Goal: Task Accomplishment & Management: Manage account settings

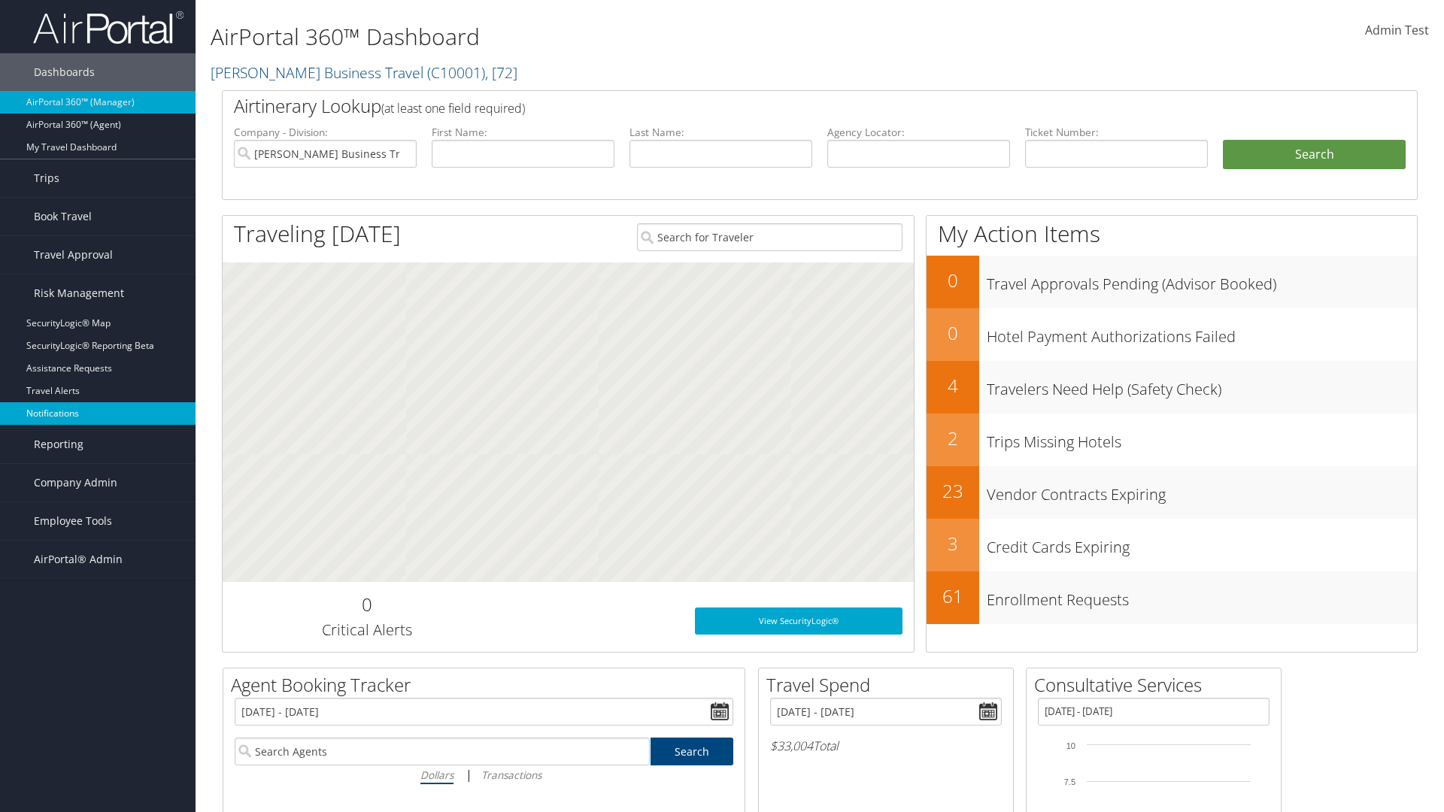
click at [98, 414] on link "Notifications" at bounding box center [98, 413] width 196 height 23
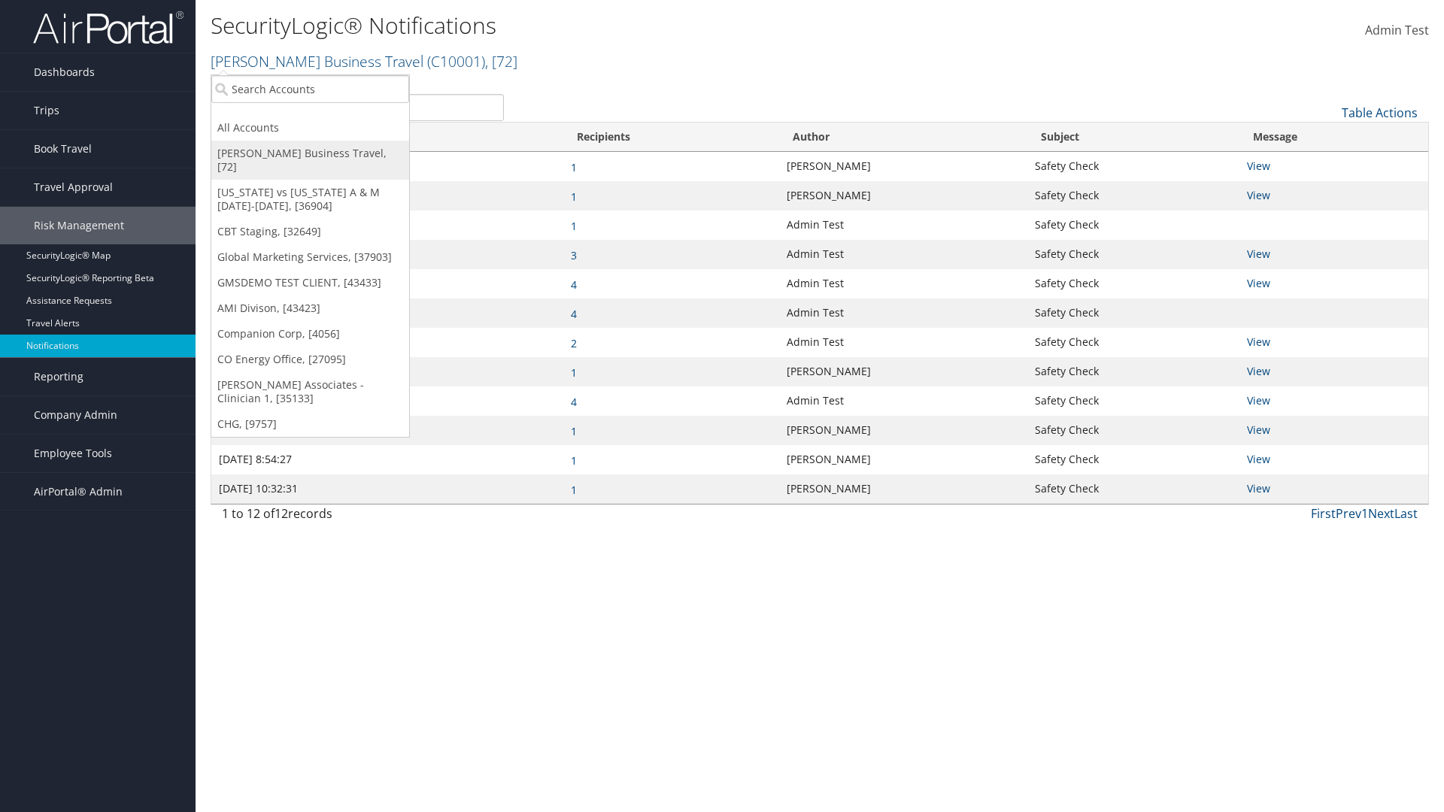
click at [310, 153] on link "[PERSON_NAME] Business Travel, [72]" at bounding box center [310, 160] width 198 height 39
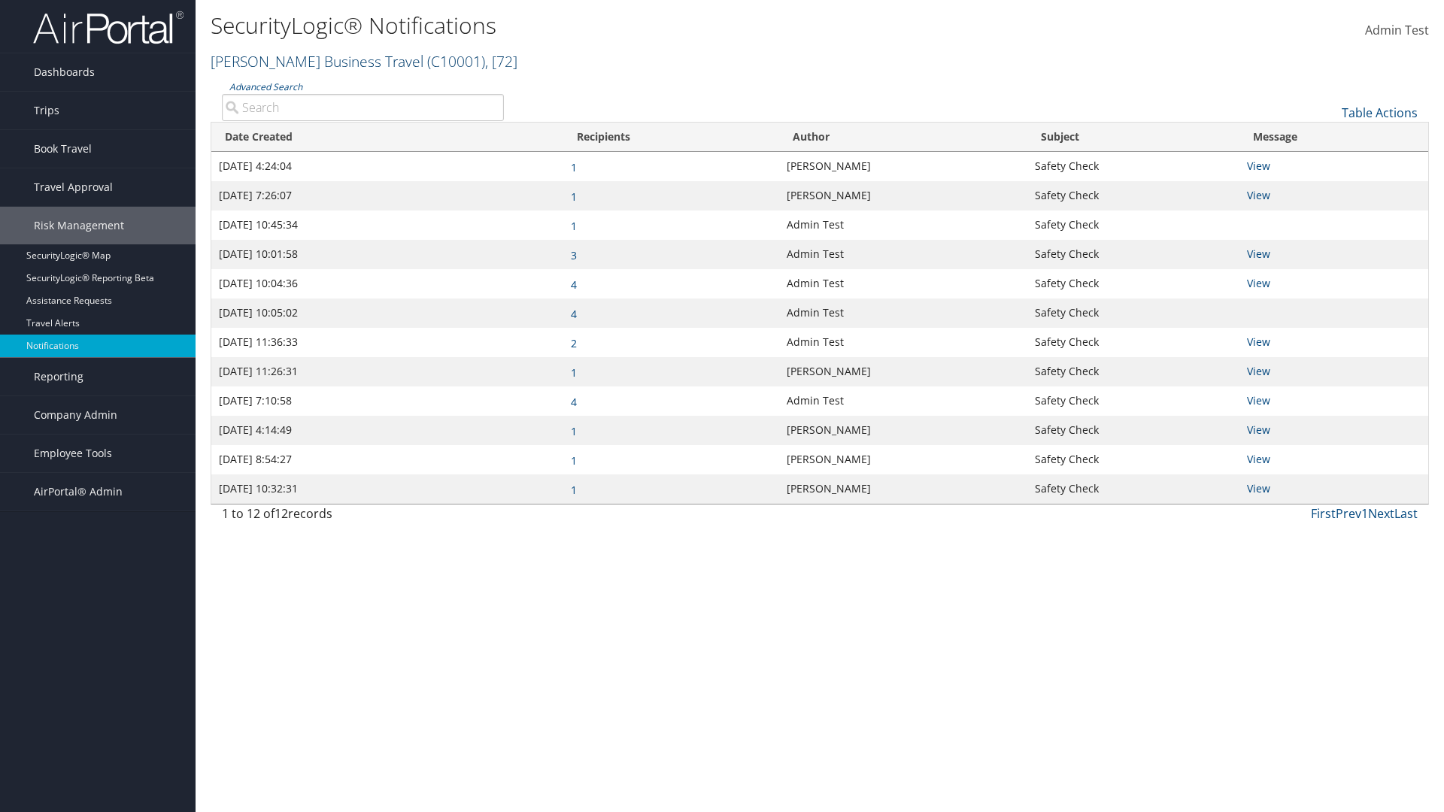
click at [310, 61] on link "Christopherson Business Travel ( C10001 ) , [ 72 ]" at bounding box center [364, 61] width 307 height 20
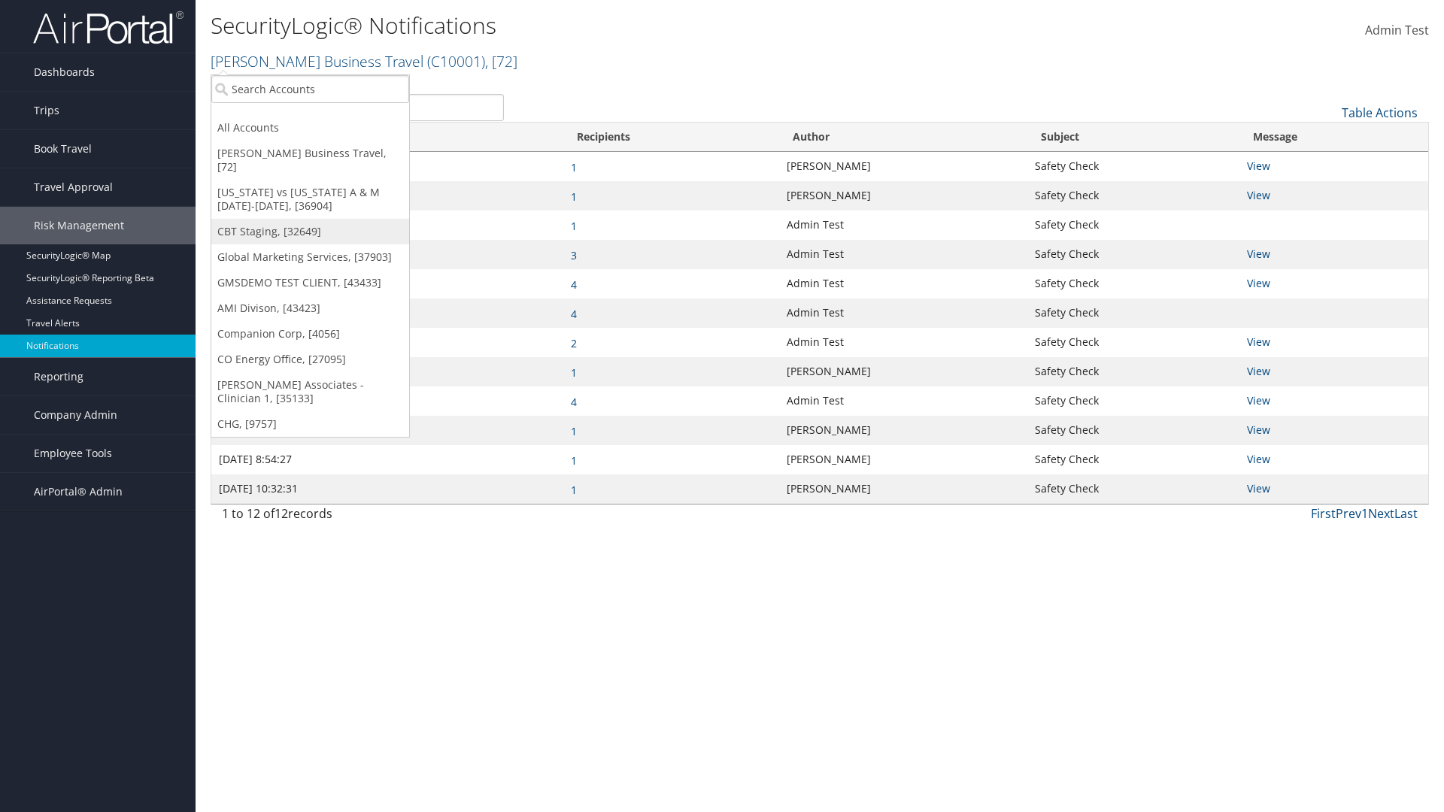
click at [310, 219] on link "CBT Staging, [32649]" at bounding box center [310, 232] width 198 height 26
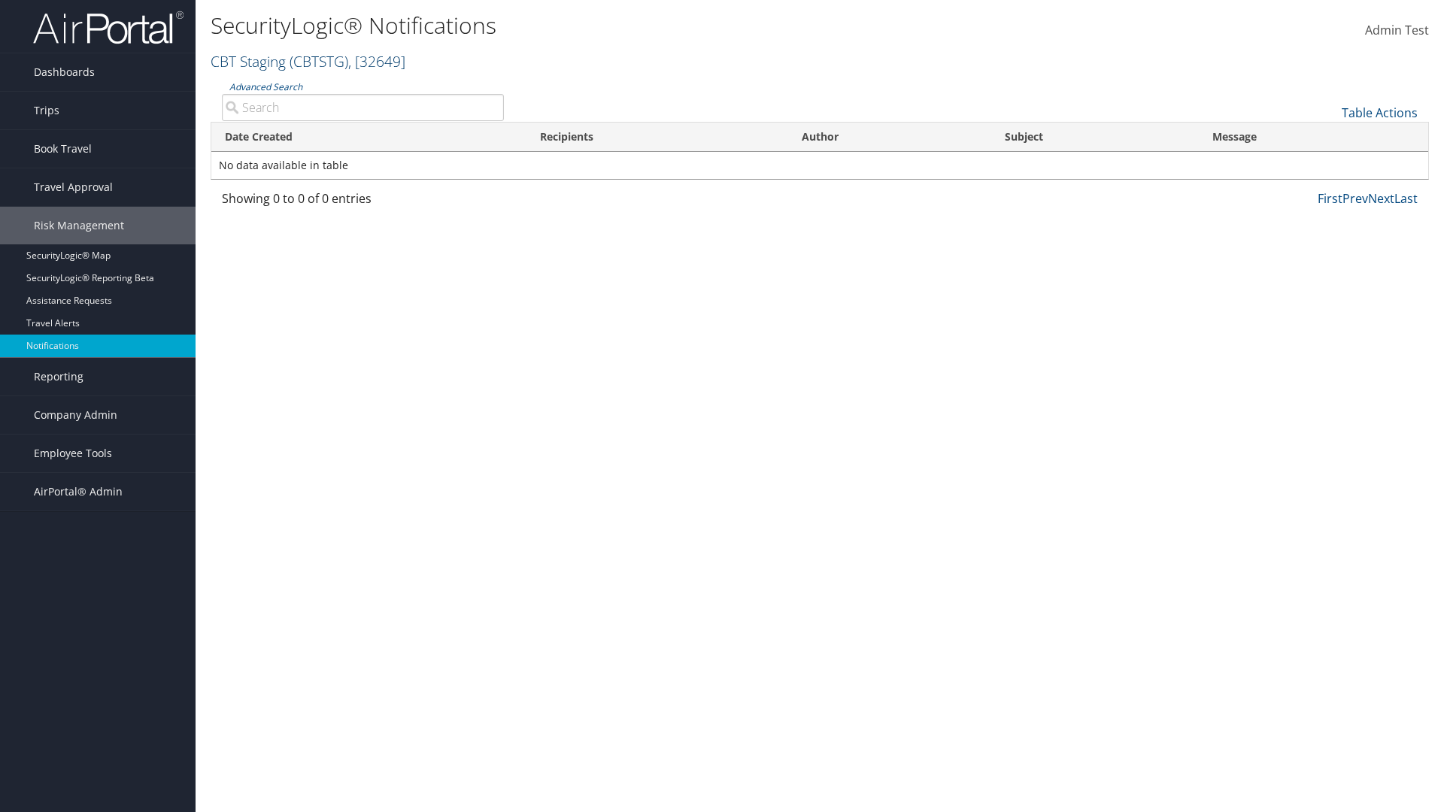
click at [248, 61] on link "CBT Staging ( CBTSTG ) , [ 32649 ]" at bounding box center [308, 61] width 195 height 20
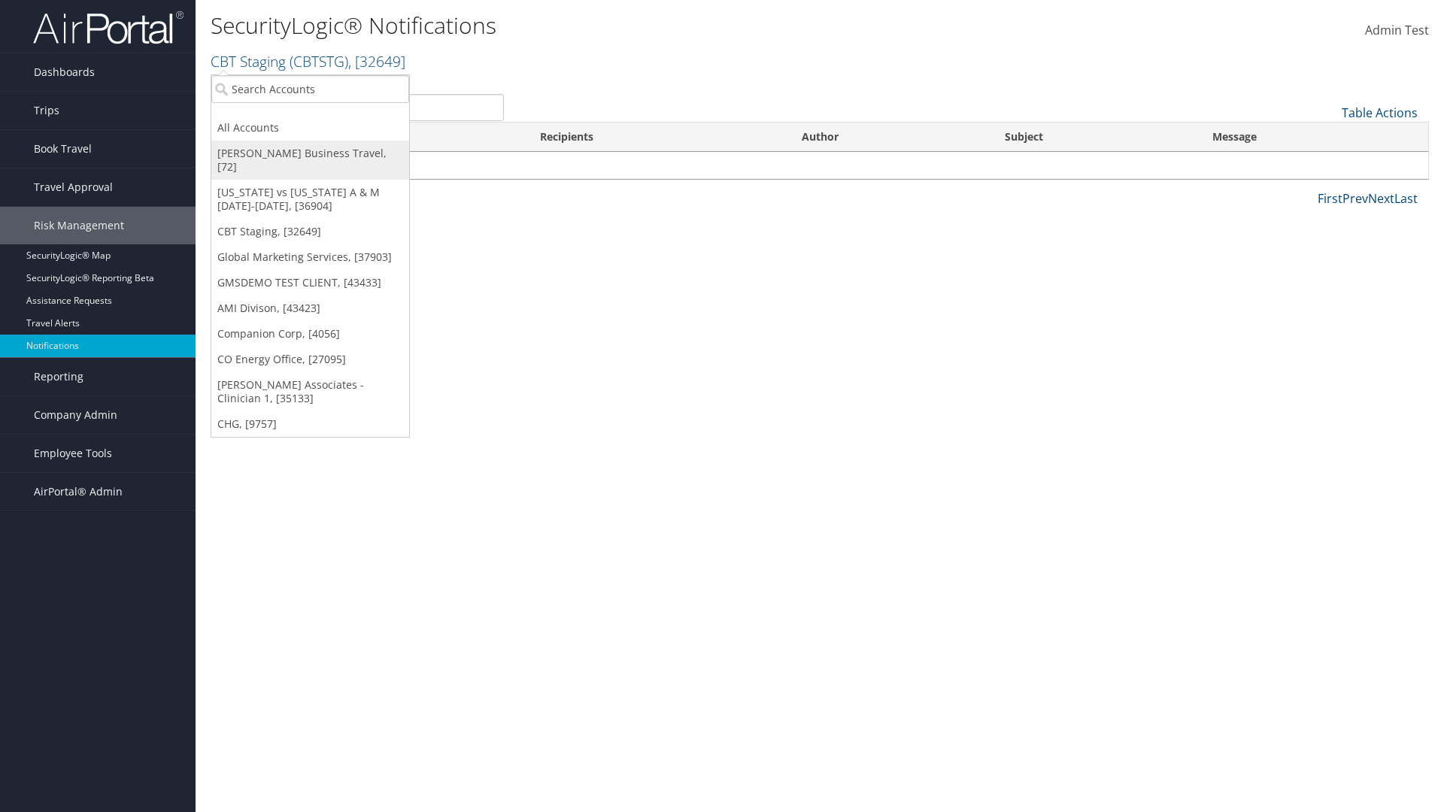
click at [310, 153] on link "[PERSON_NAME] Business Travel, [72]" at bounding box center [310, 160] width 198 height 39
